Goal: Download file/media

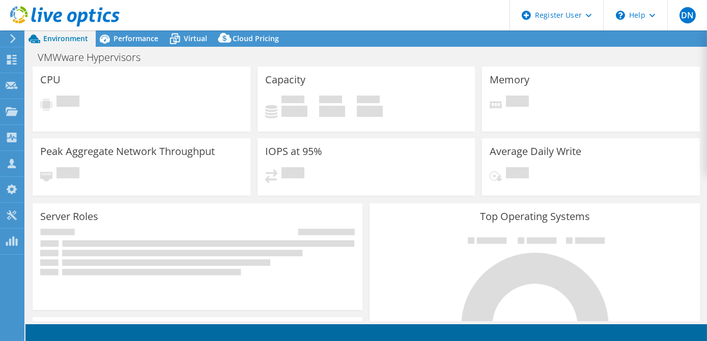
select select "USD"
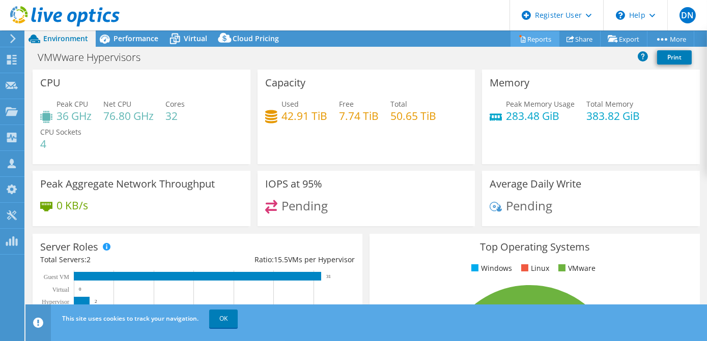
click at [542, 41] on link "Reports" at bounding box center [534, 39] width 49 height 16
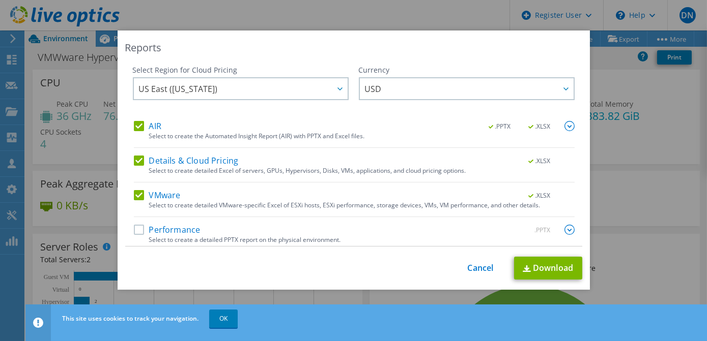
click at [181, 238] on div "Select to create a detailed PPTX report on the physical environment." at bounding box center [361, 240] width 425 height 7
click at [537, 271] on link "Download" at bounding box center [548, 268] width 68 height 23
click at [475, 98] on span "USD" at bounding box center [469, 88] width 209 height 21
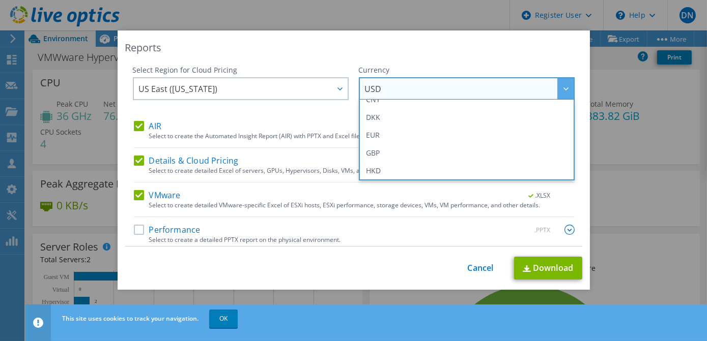
scroll to position [119, 0]
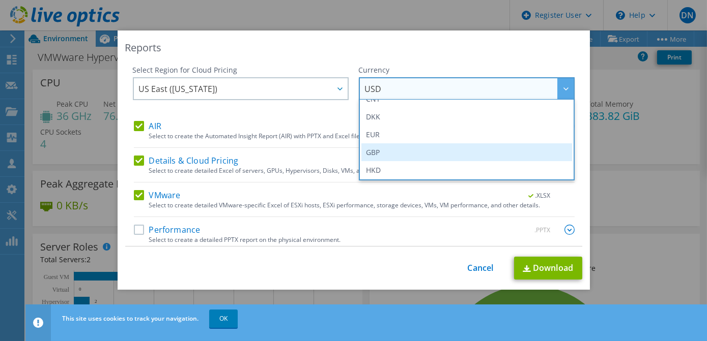
click at [426, 147] on li "GBP" at bounding box center [466, 153] width 211 height 18
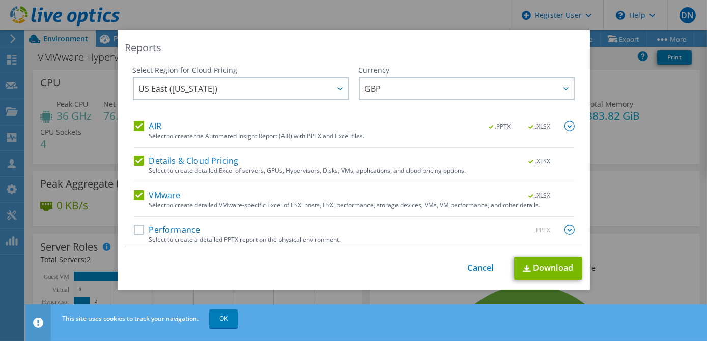
click at [314, 76] on div "Select Region for Cloud Pricing Asia Pacific ([GEOGRAPHIC_DATA]) [GEOGRAPHIC_DA…" at bounding box center [241, 93] width 216 height 56
click at [336, 99] on div "US East ([US_STATE]) [GEOGRAPHIC_DATA] ([GEOGRAPHIC_DATA]) [GEOGRAPHIC_DATA] ([…" at bounding box center [241, 88] width 216 height 23
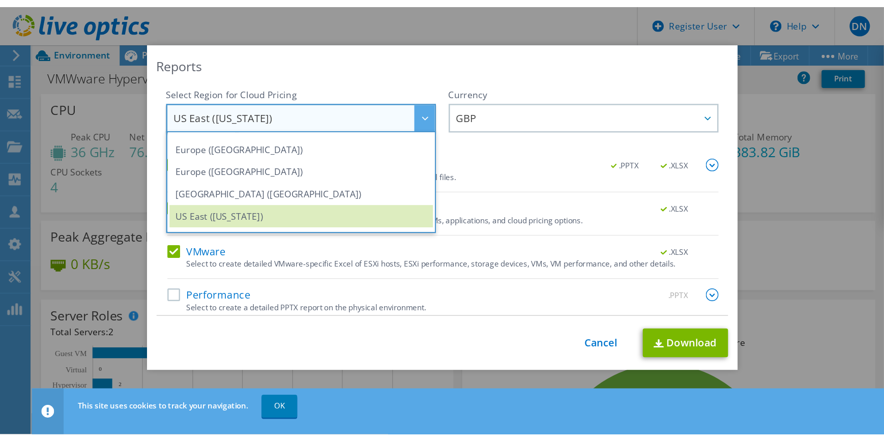
scroll to position [122, 0]
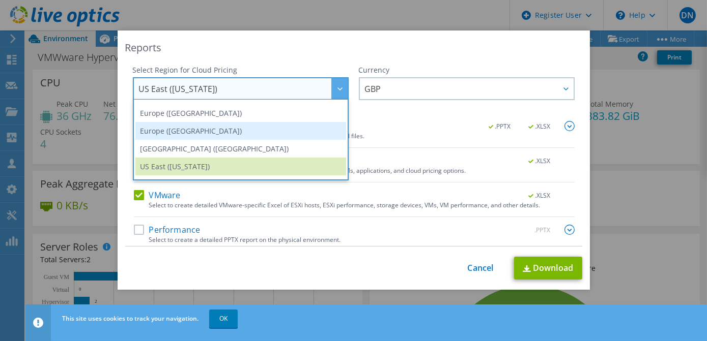
click at [266, 134] on li "Europe ([GEOGRAPHIC_DATA])" at bounding box center [240, 131] width 211 height 18
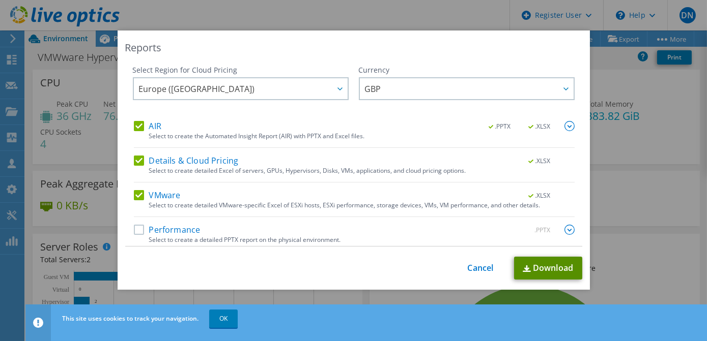
click at [531, 269] on link "Download" at bounding box center [548, 268] width 68 height 23
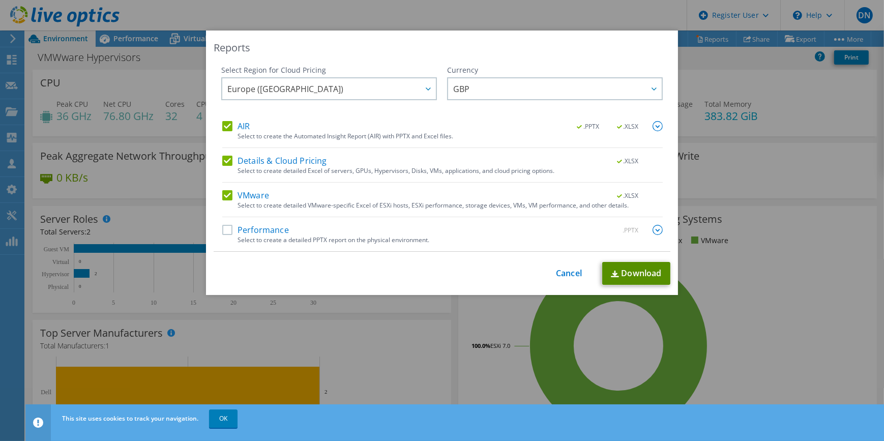
scroll to position [119, 0]
